Goal: Information Seeking & Learning: Learn about a topic

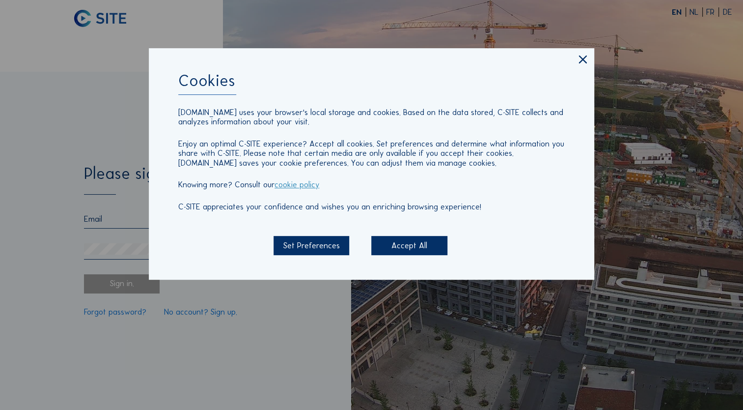
type input "[EMAIL_ADDRESS][DOMAIN_NAME]"
click at [416, 253] on div "Accept All" at bounding box center [409, 245] width 76 height 19
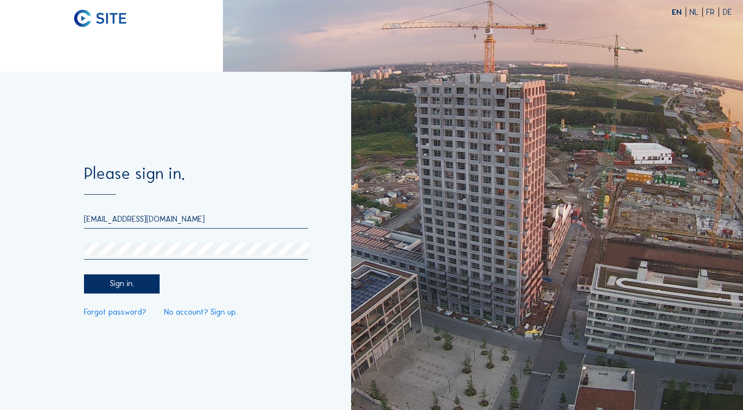
click at [149, 292] on div "Sign in." at bounding box center [122, 283] width 76 height 19
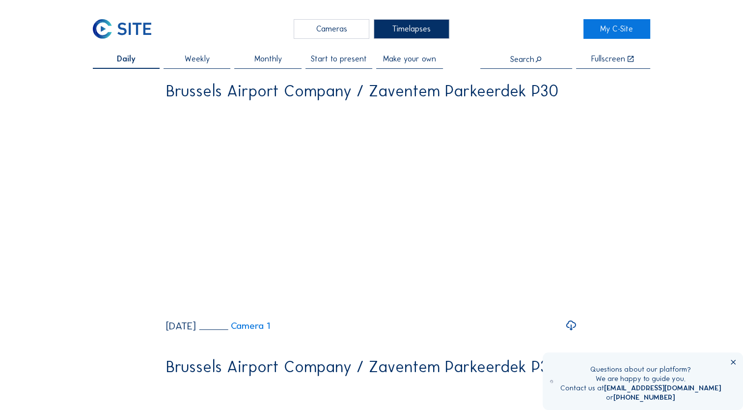
click at [137, 62] on div "Daily" at bounding box center [126, 61] width 67 height 13
click at [340, 28] on div "Cameras" at bounding box center [332, 29] width 76 height 20
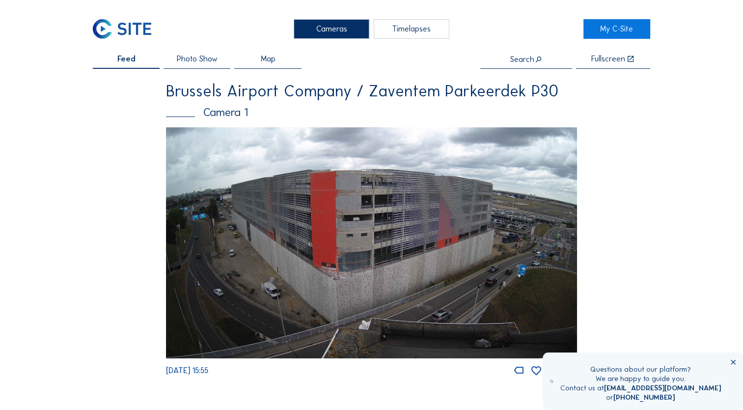
click at [279, 196] on img at bounding box center [371, 242] width 411 height 231
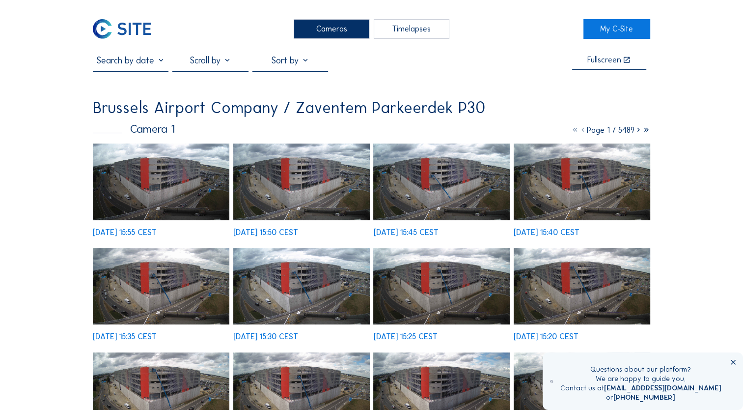
click at [137, 184] on img at bounding box center [161, 181] width 137 height 77
